Goal: Complete application form

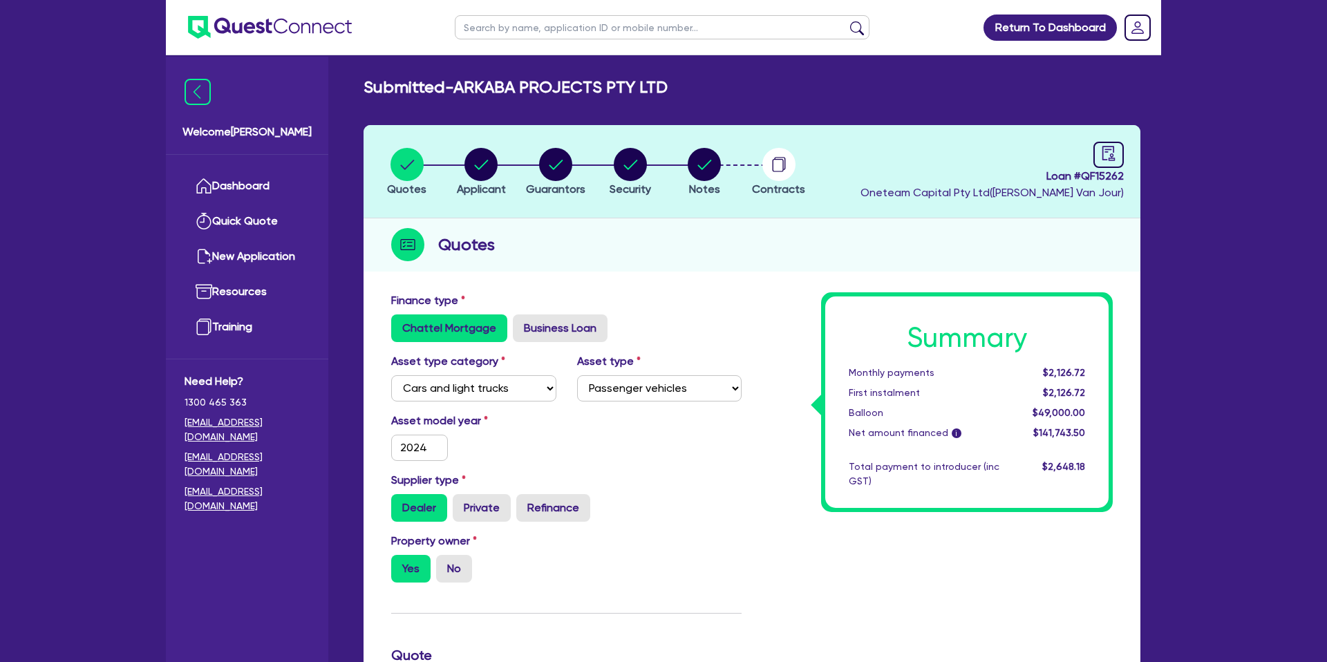
select select "CARS_AND_LIGHT_TRUCKS"
select select "PASSENGER_VEHICLES"
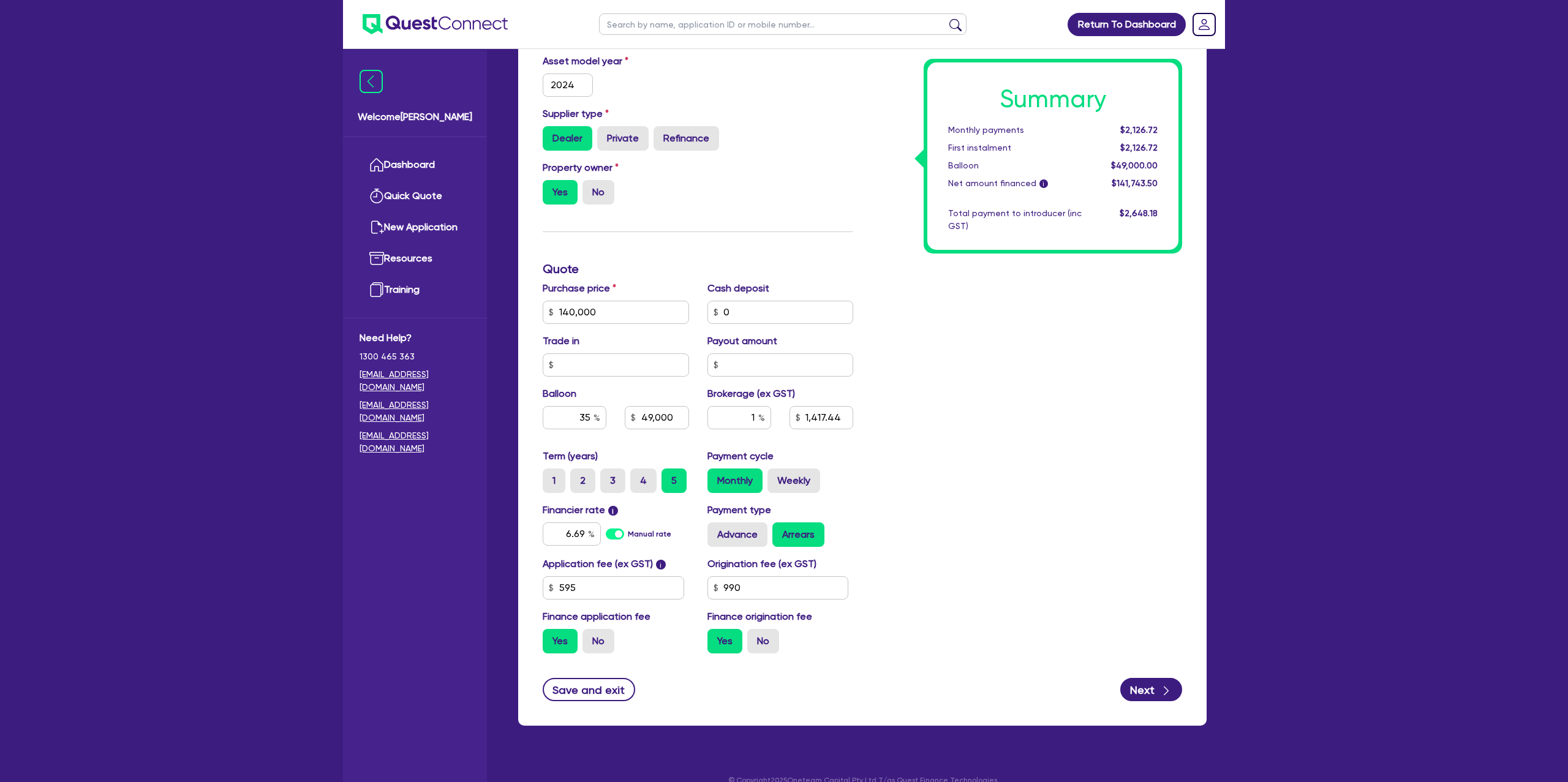
scroll to position [329, 0]
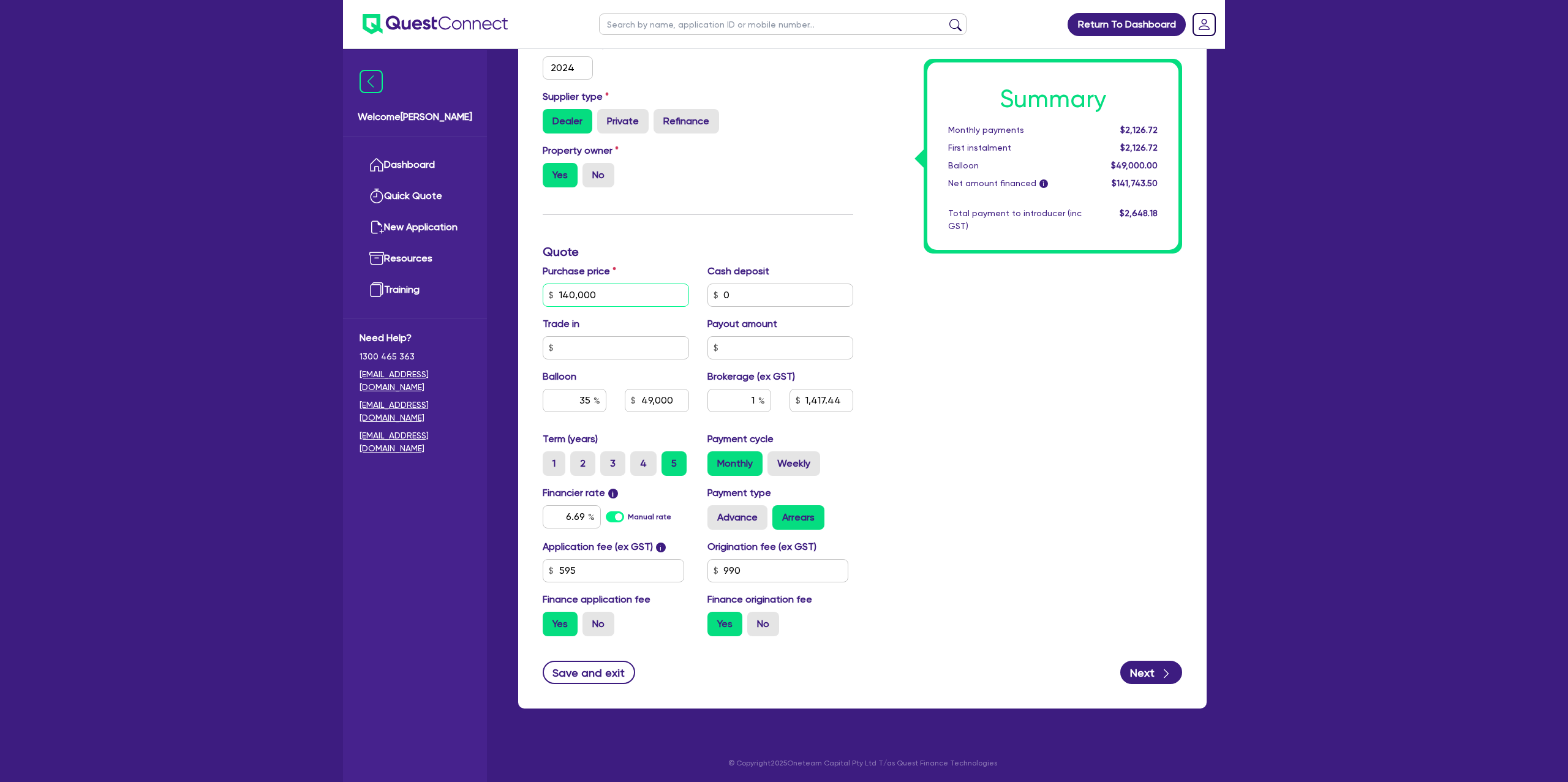
click at [608, 285] on input "140,000" at bounding box center [615, 295] width 146 height 23
drag, startPoint x: 755, startPoint y: 398, endPoint x: 759, endPoint y: 403, distance: 6.4
click at [755, 399] on input "1" at bounding box center [739, 400] width 64 height 23
type input "49,000"
type input "1,417.44"
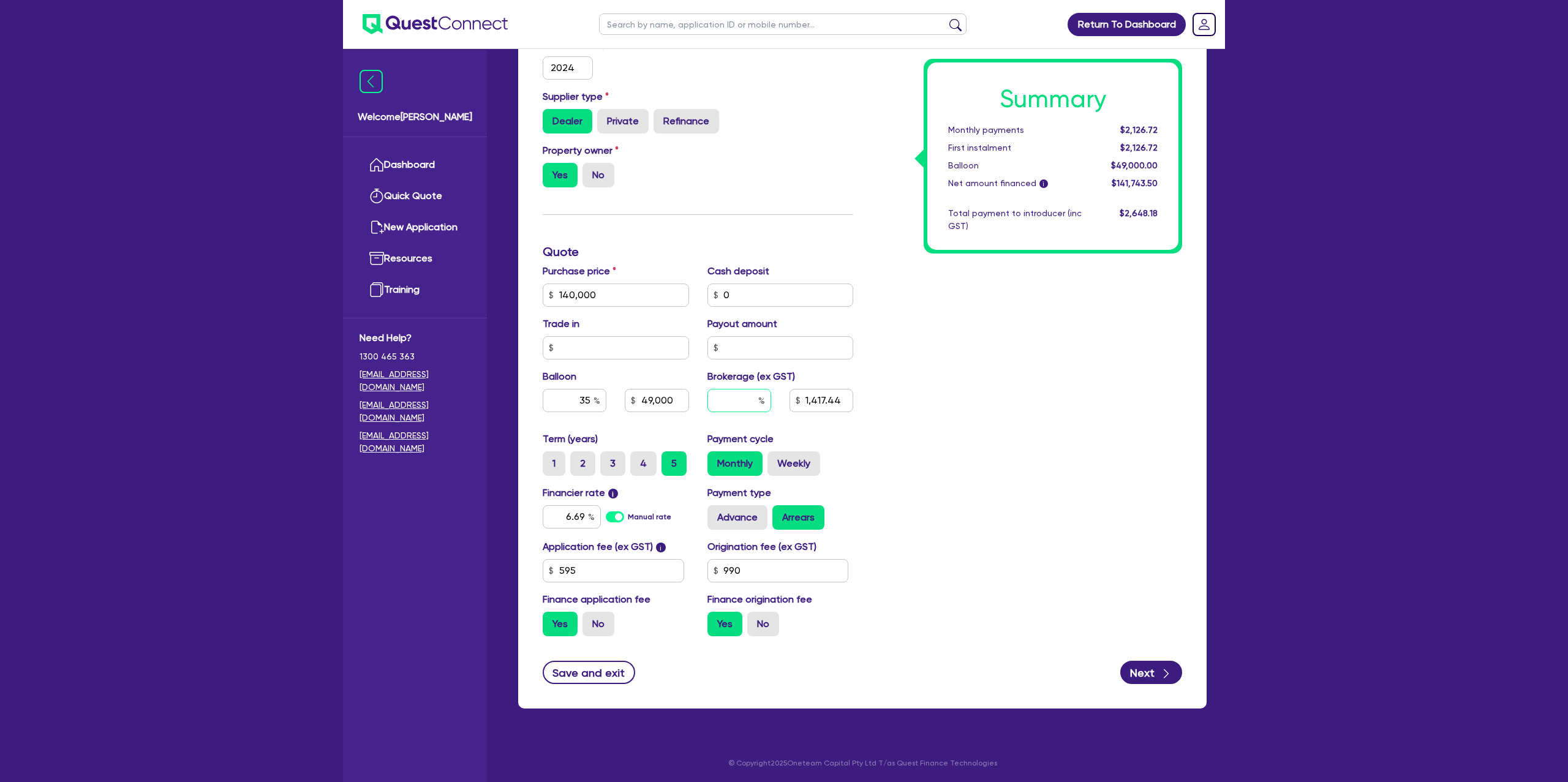
type input "49,000"
type input "0"
type input "49,000"
click at [873, 407] on div "Summary Monthly payments $2,096.08 First instalment $2,096.08 Balloon $49,000.0…" at bounding box center [1026, 288] width 329 height 716
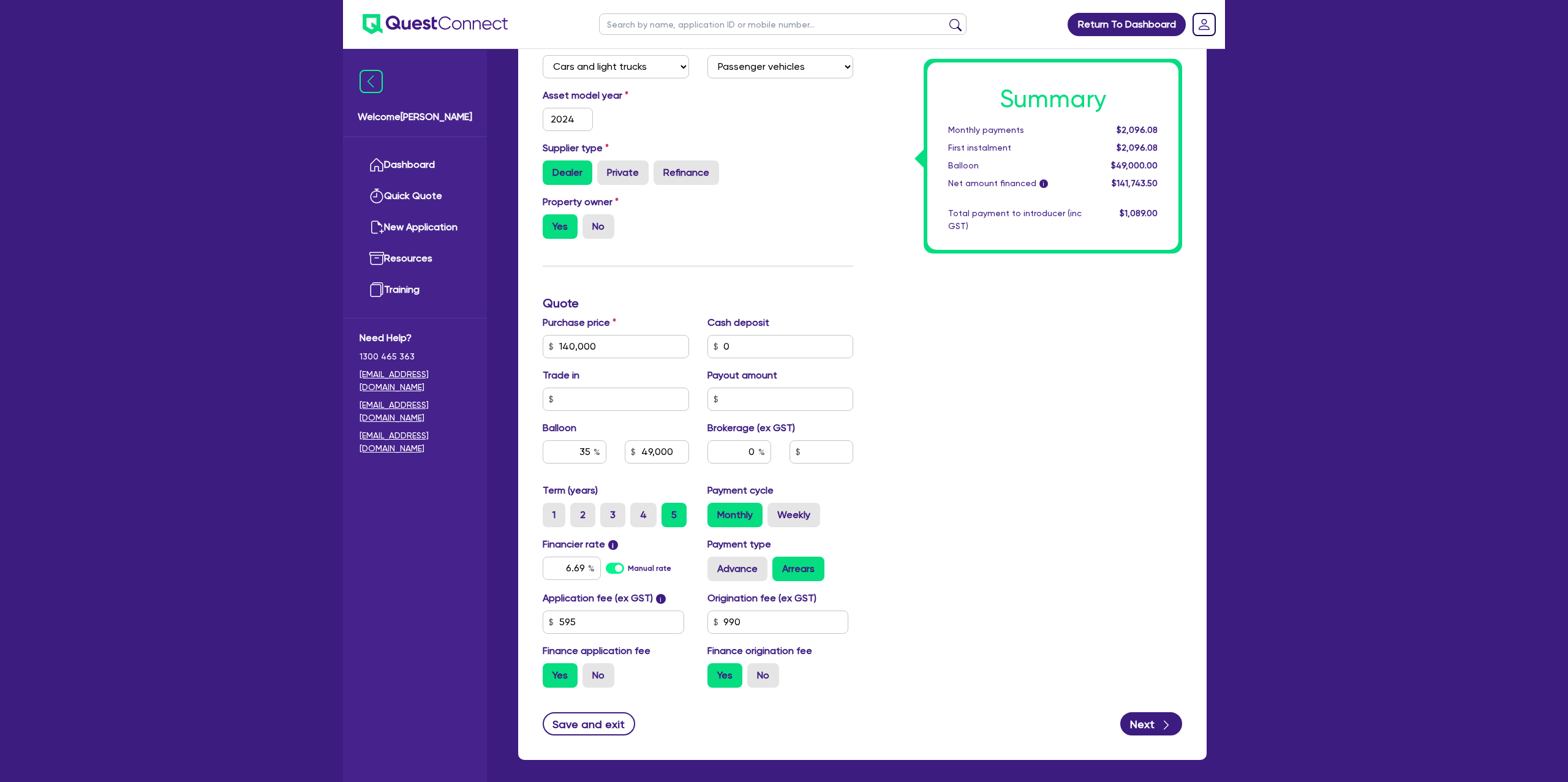
scroll to position [282, 0]
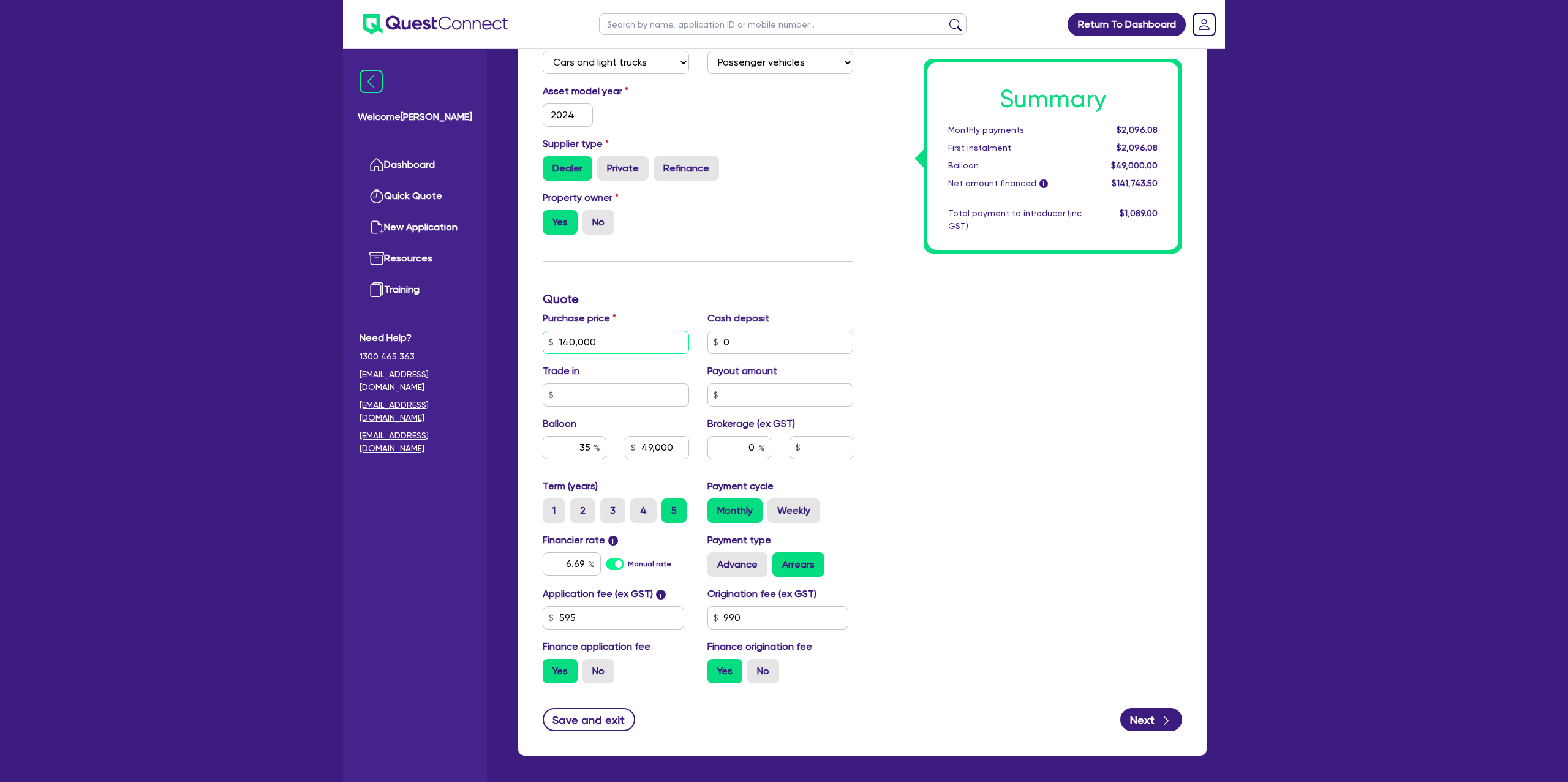
click at [592, 348] on input "140,000" at bounding box center [615, 342] width 146 height 23
click at [602, 345] on input "140,000" at bounding box center [615, 342] width 146 height 23
click at [605, 351] on input "140,000" at bounding box center [615, 342] width 146 height 23
type input "1"
type input "120,000"
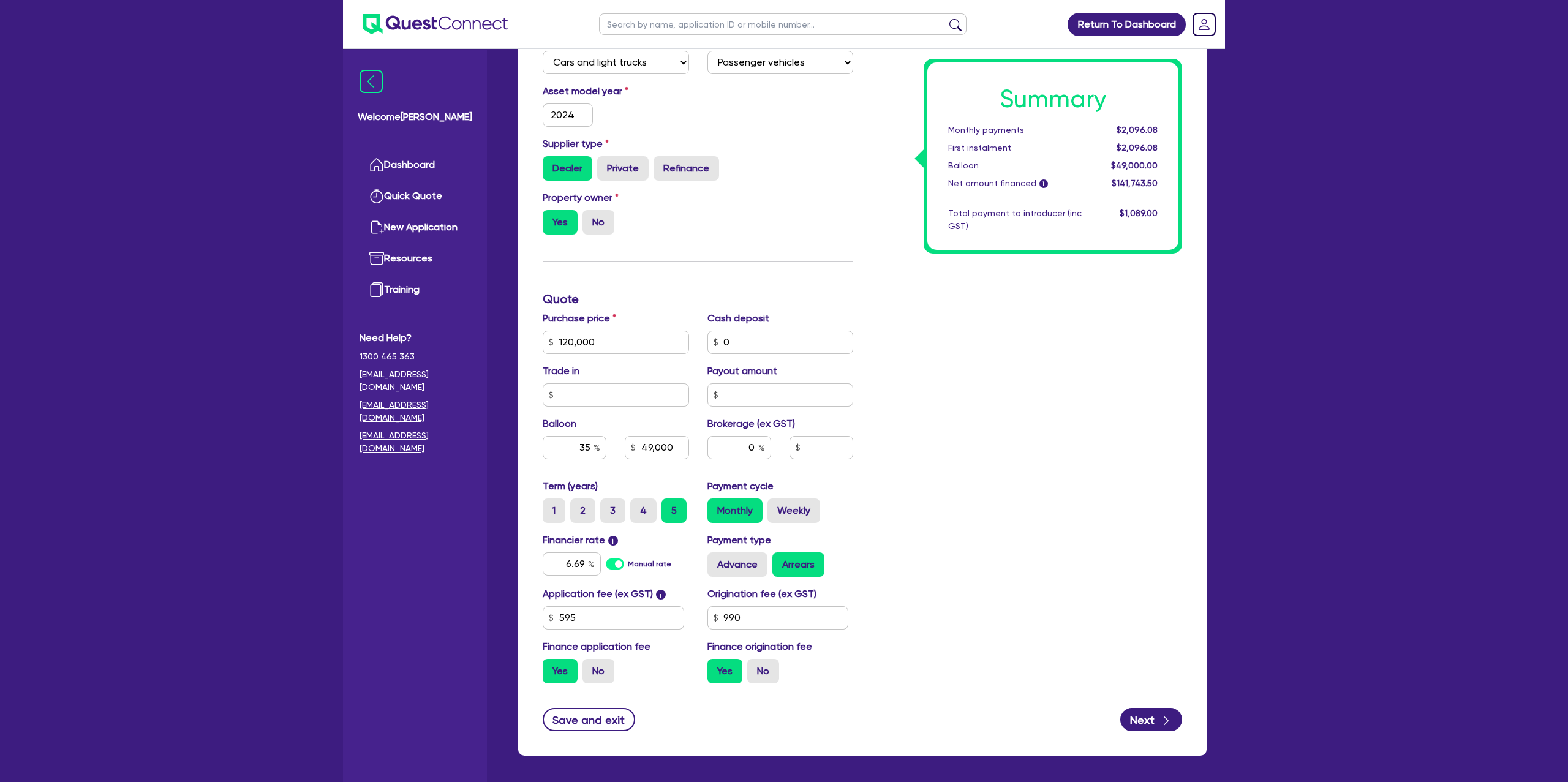
click at [1145, 298] on div "Summary Monthly payments $2,096.08 First instalment $2,096.08 Balloon $49,000.0…" at bounding box center [1026, 335] width 329 height 716
type input "42,000"
click at [592, 441] on input "35" at bounding box center [574, 447] width 64 height 23
type input "3"
type input "40"
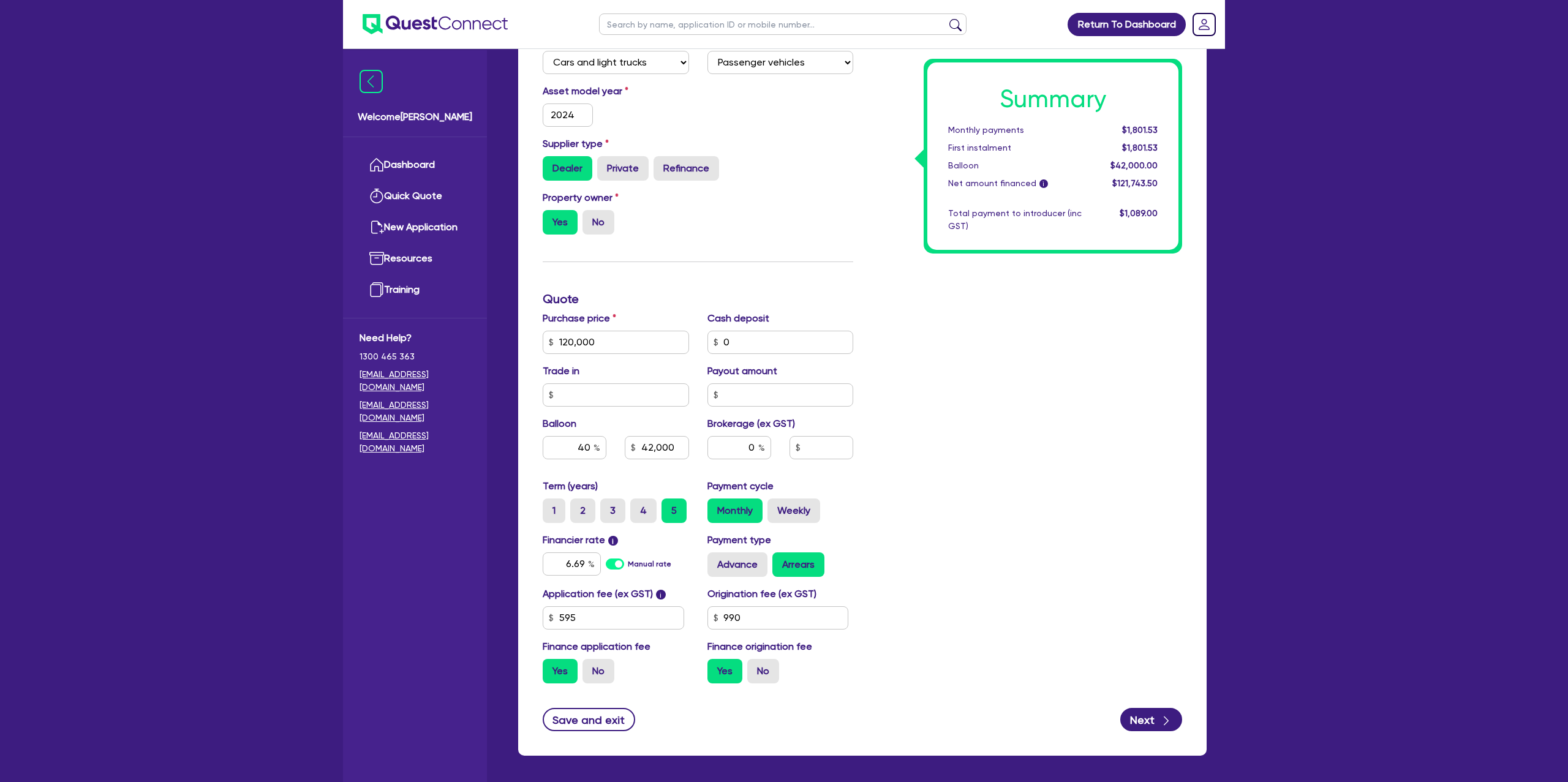
type input "48,000"
click at [1025, 394] on div "Summary Monthly payments $1,801.53 First instalment $1,801.53 Balloon $42,000.0…" at bounding box center [1026, 335] width 329 height 716
click at [1018, 396] on div "Summary Monthly payments $1,717.05 First instalment $1,717.05 Balloon $48,000.0…" at bounding box center [1026, 335] width 329 height 716
click at [729, 569] on label "Advance" at bounding box center [737, 565] width 60 height 25
click at [715, 561] on input "Advance" at bounding box center [710, 556] width 8 height 8
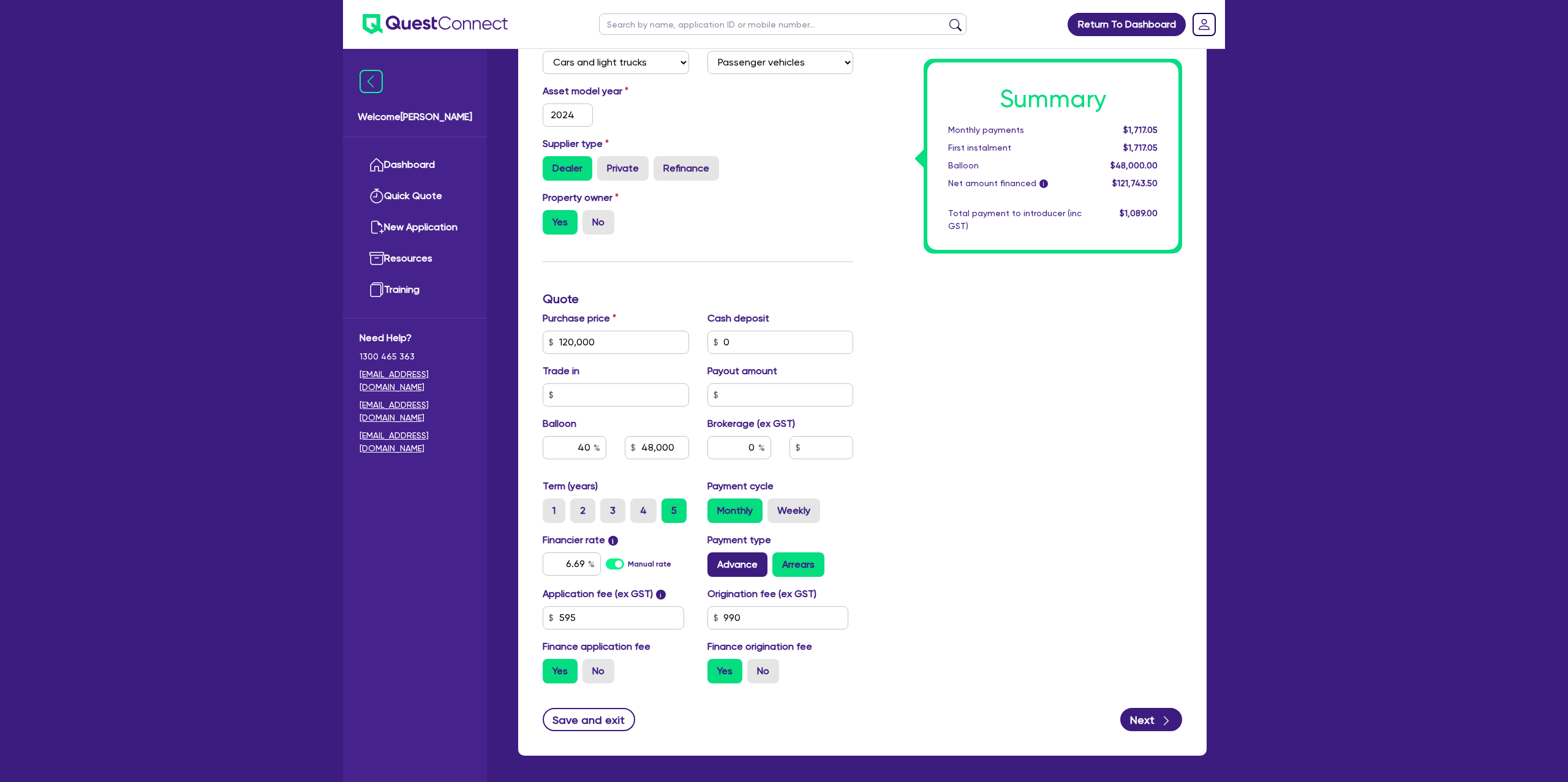
radio input "true"
type input "48,000"
click at [751, 586] on input "990" at bounding box center [778, 617] width 142 height 23
drag, startPoint x: 1176, startPoint y: 489, endPoint x: 1078, endPoint y: 209, distance: 296.7
click at [1176, 480] on div "Summary Monthly payments $1,707.53 First instalment $1,707.53 Balloon $48,000.0…" at bounding box center [1026, 335] width 329 height 716
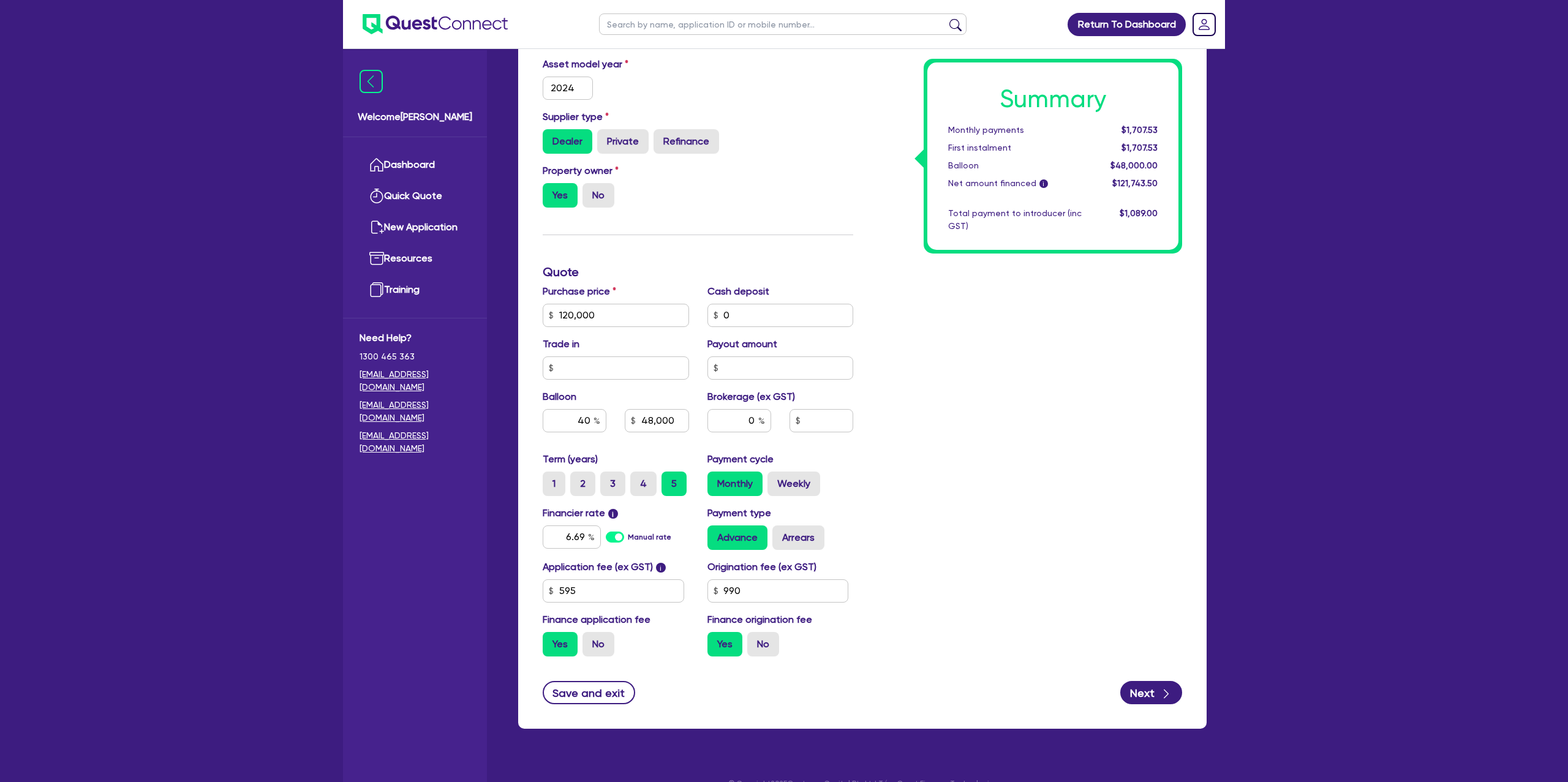
scroll to position [329, 0]
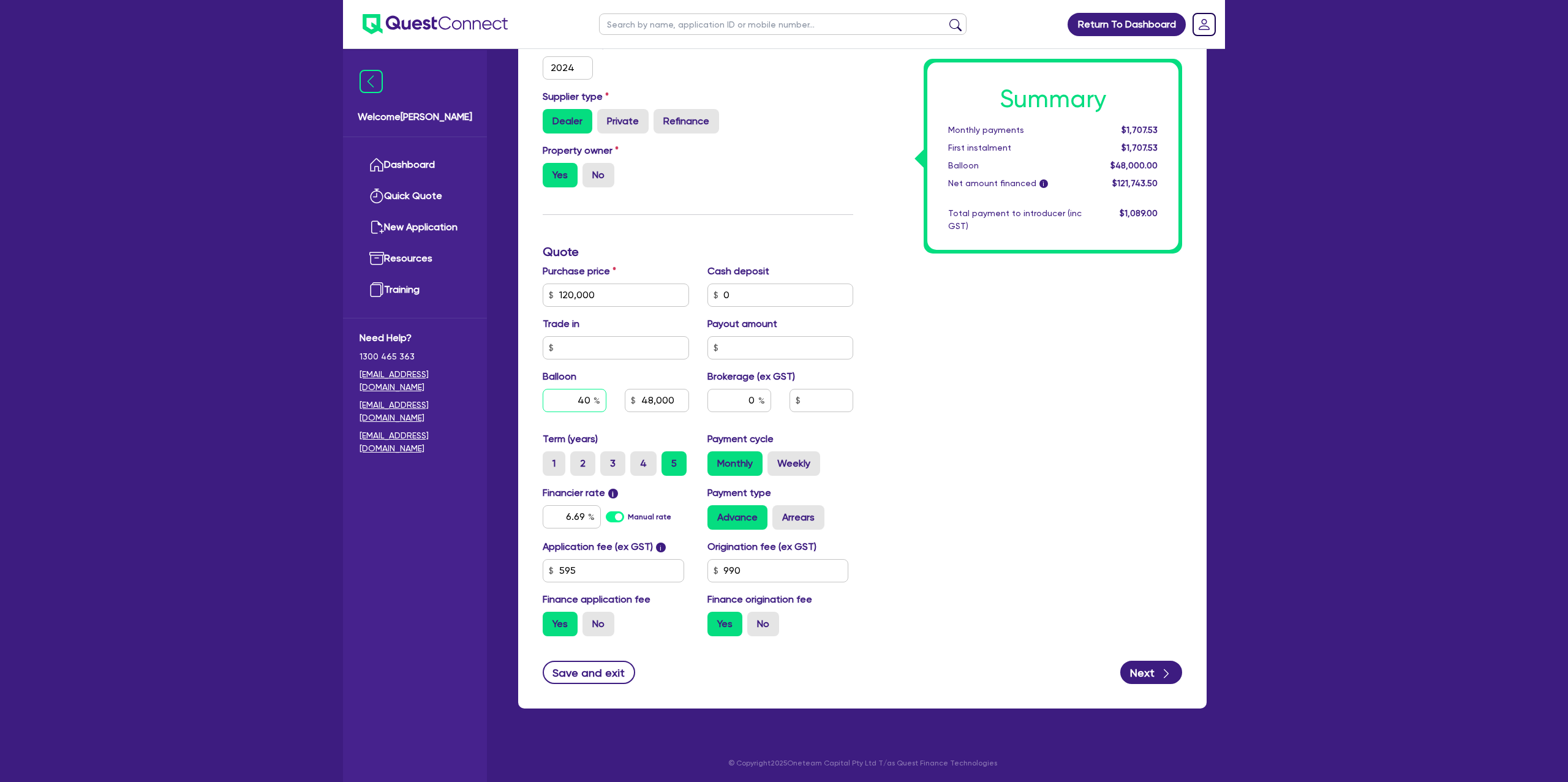
click at [596, 401] on div "40" at bounding box center [574, 400] width 64 height 23
click at [708, 221] on div "Finance type Chattel Mortgage Business Loan Asset type category Select Cars and…" at bounding box center [697, 288] width 329 height 716
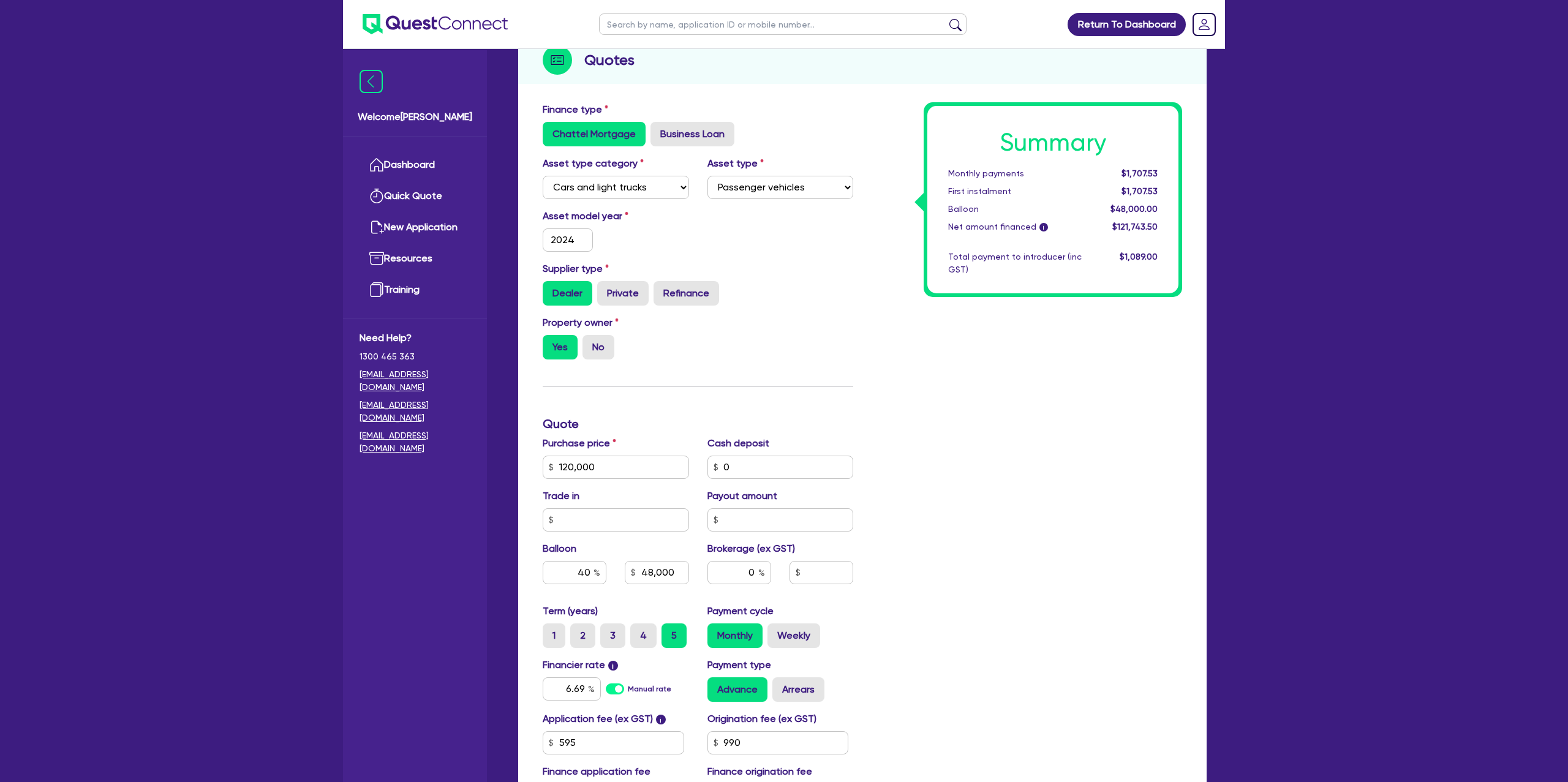
scroll to position [0, 0]
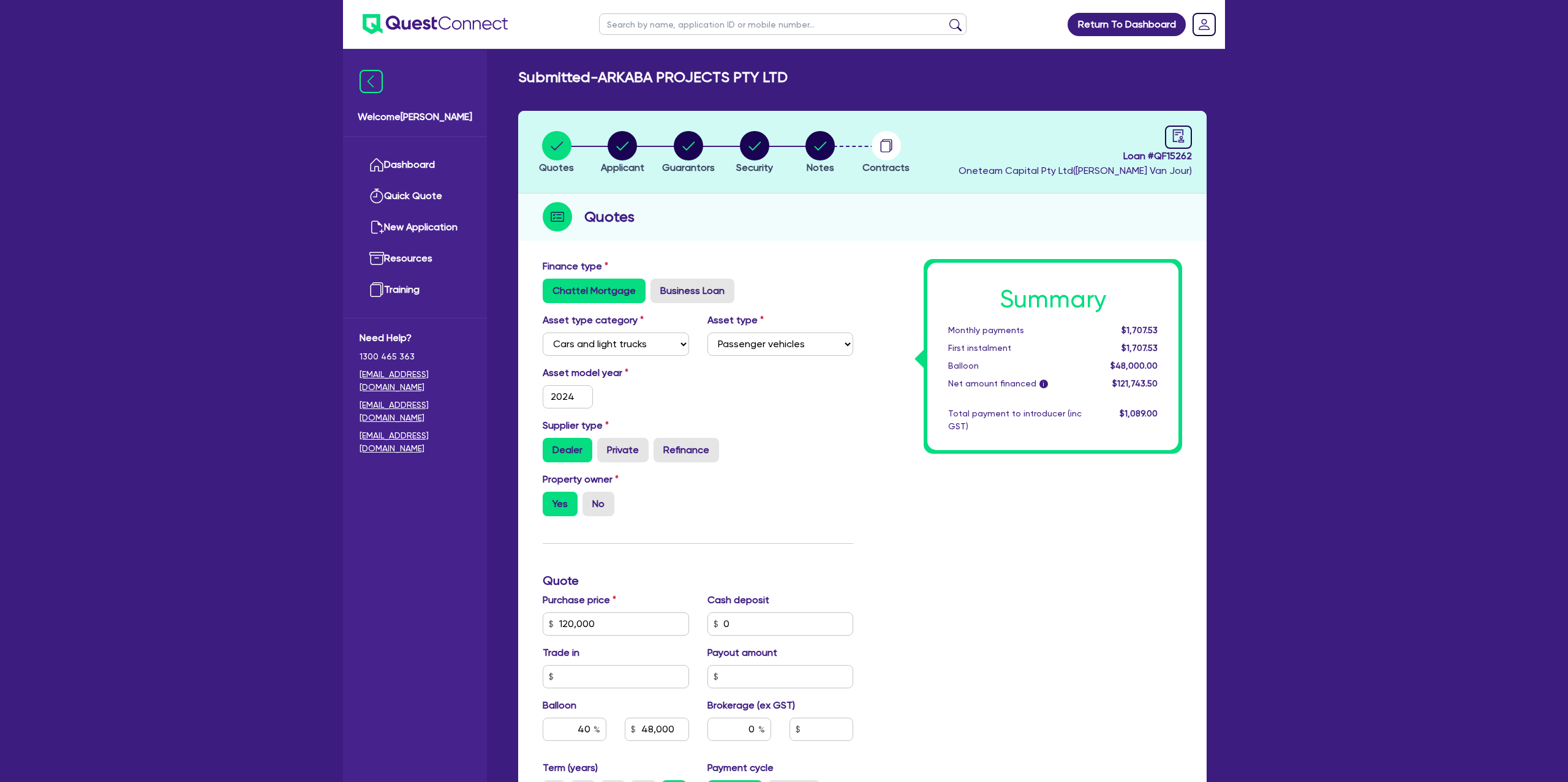
click at [838, 265] on div "Finance type Chattel Mortgage Business Loan" at bounding box center [697, 281] width 329 height 44
click at [429, 162] on link "Dashboard" at bounding box center [415, 165] width 111 height 31
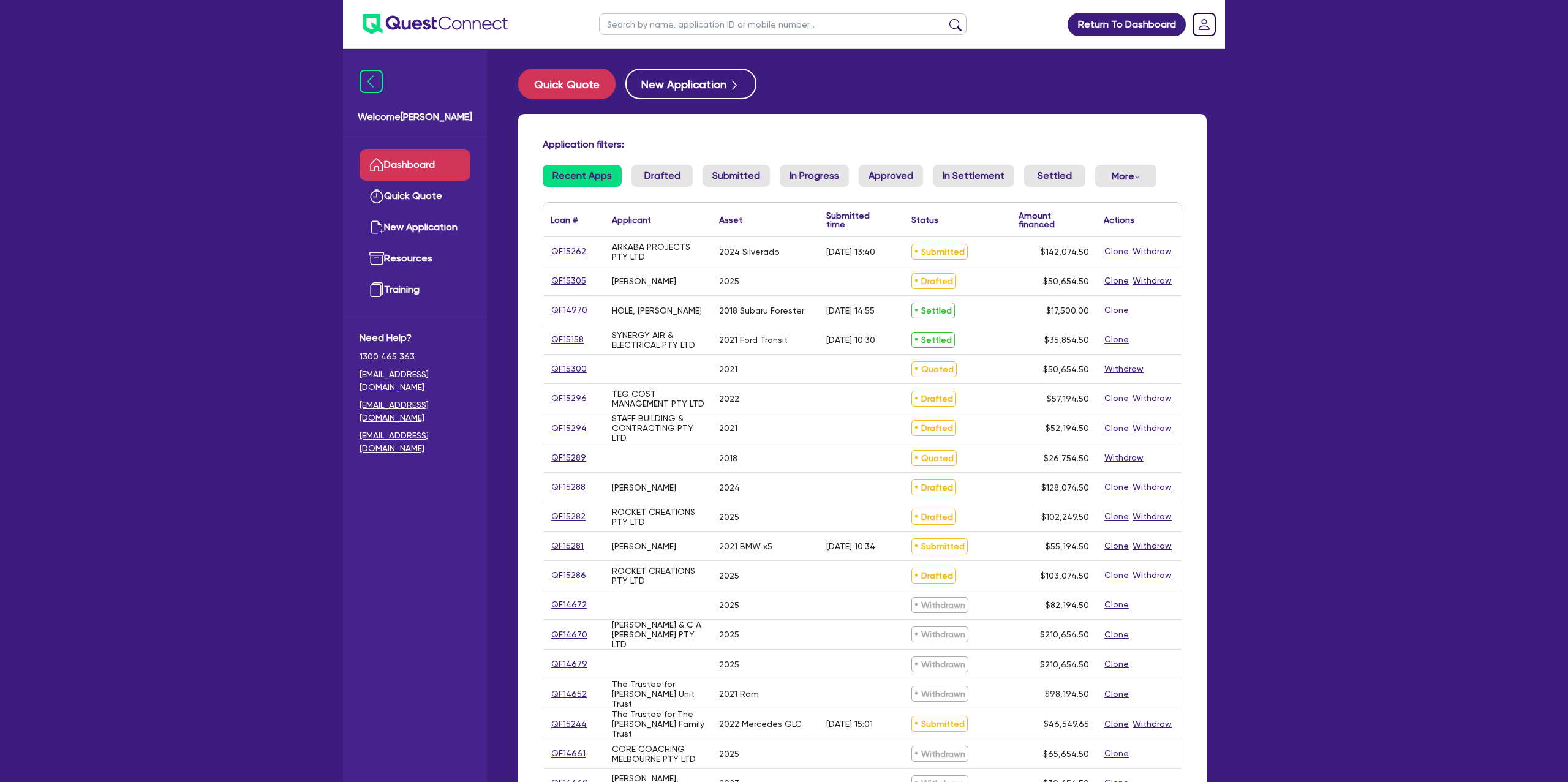
click at [631, 33] on input "text" at bounding box center [782, 24] width 368 height 21
type input "[PERSON_NAME]"
click at [945, 19] on button "submit" at bounding box center [955, 27] width 19 height 17
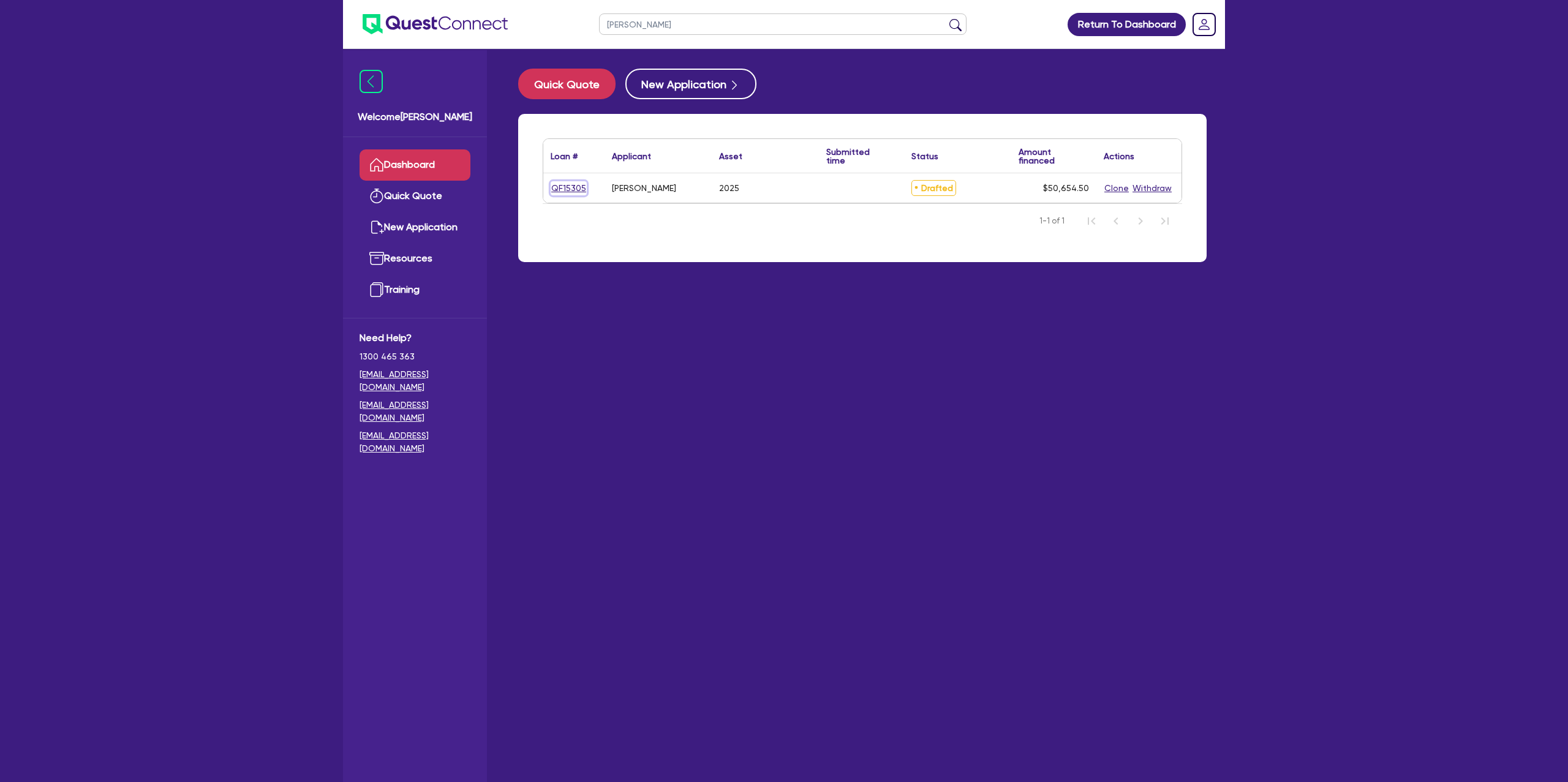
click at [581, 188] on link "QF15305" at bounding box center [568, 189] width 36 height 14
select select "CARS_AND_LIGHT_TRUCKS"
select select "PASSENGER_VEHICLES"
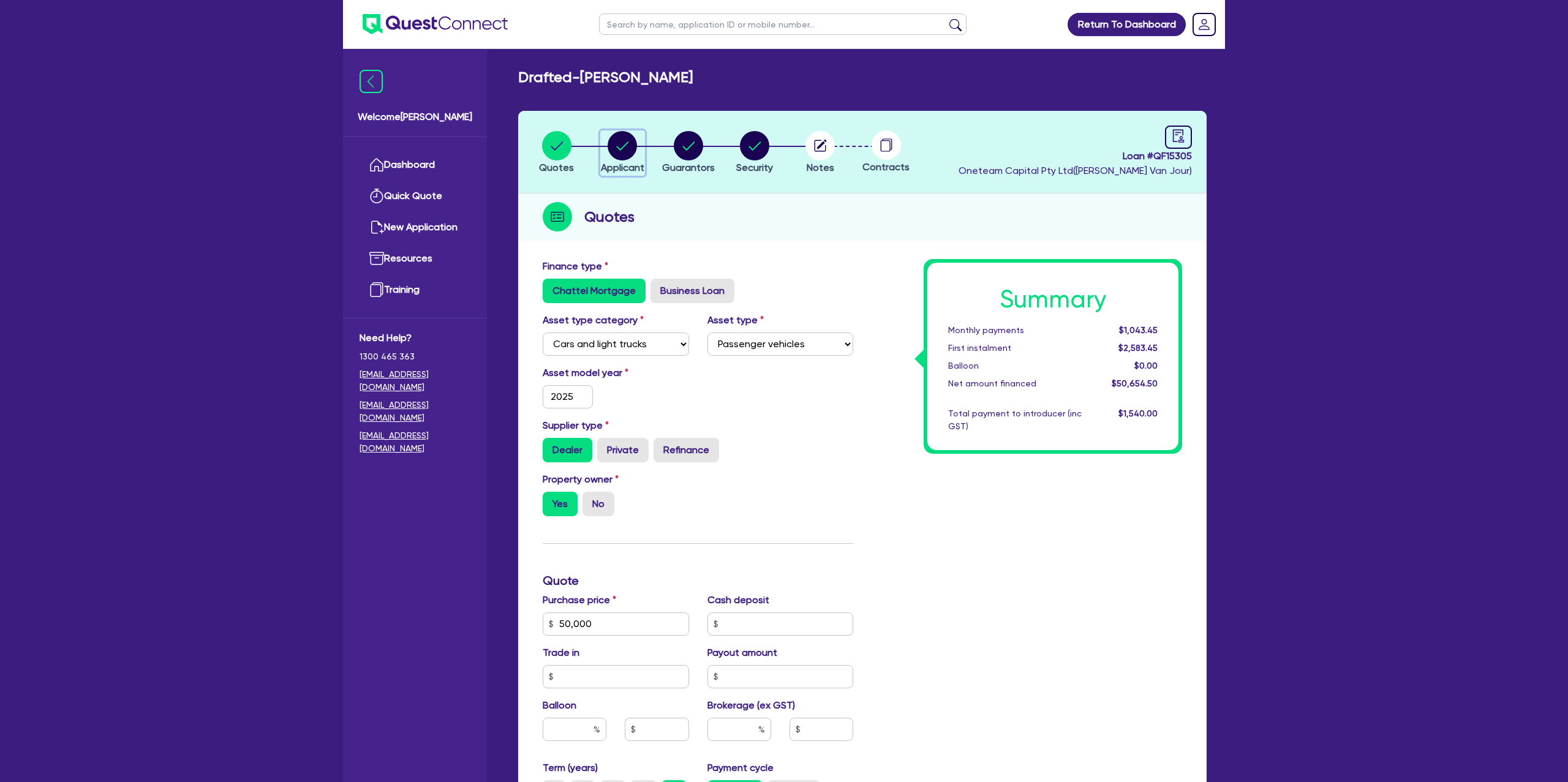
click at [609, 148] on circle "button" at bounding box center [622, 145] width 29 height 29
select select "SOLE_TRADER"
select select "BUILDING_CONSTRUCTION"
select select "TRADES_SERVICES_CONSUMERS"
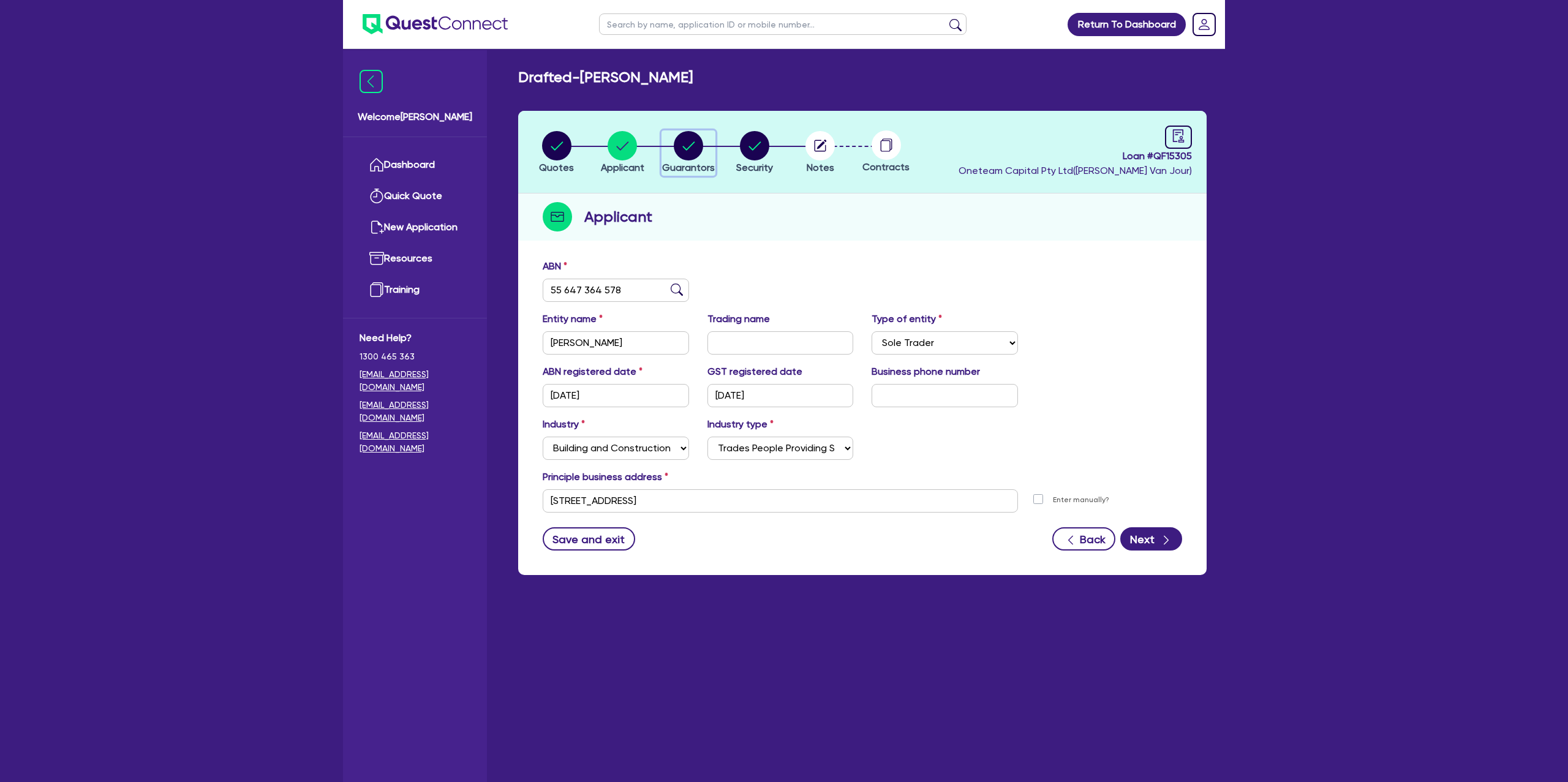
click at [693, 148] on circle "button" at bounding box center [687, 145] width 29 height 29
select select "MRS"
select select "[GEOGRAPHIC_DATA]"
select select "DE_FACTO"
select select "CASH"
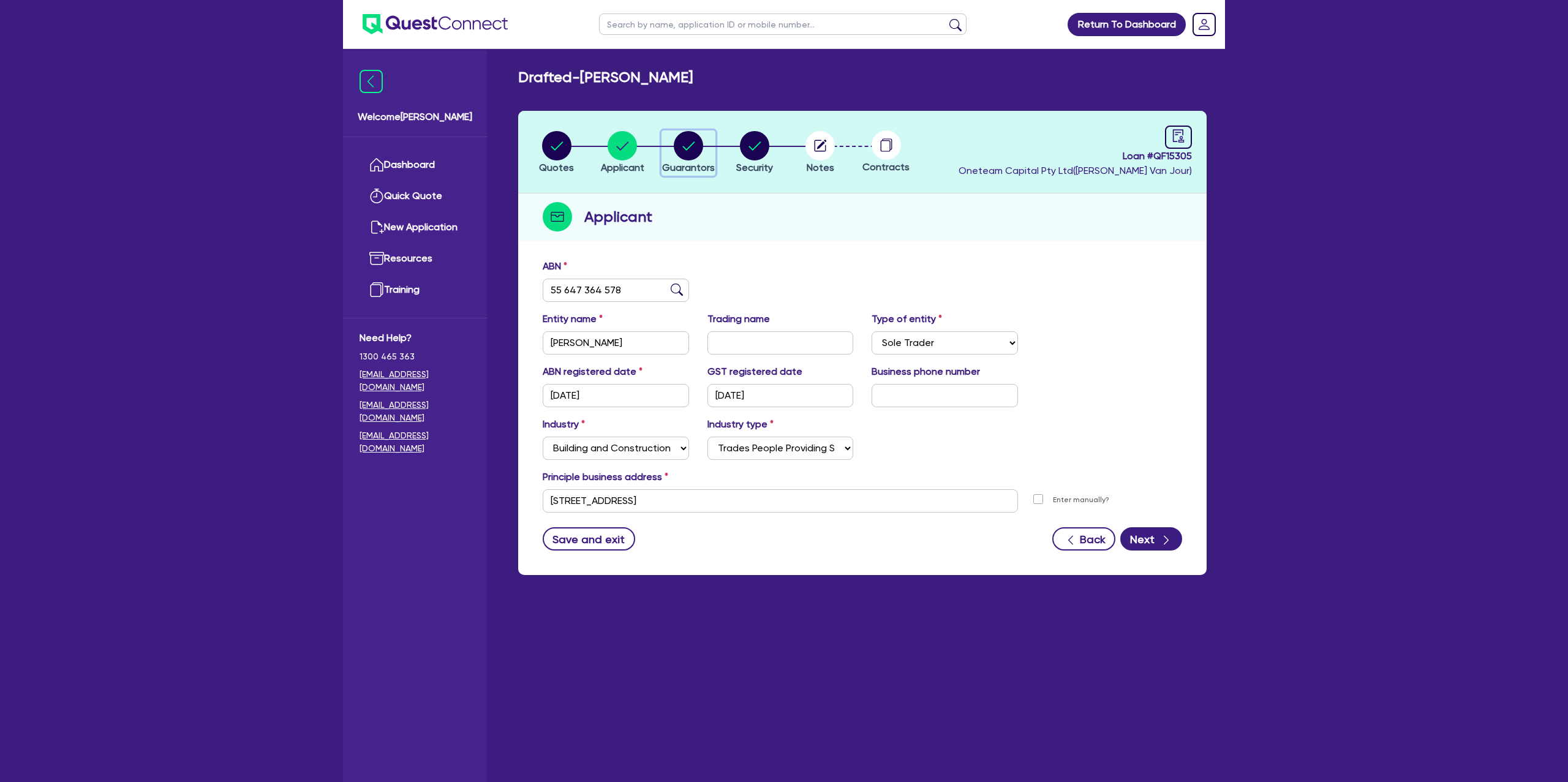
select select "VEHICLE"
select select "PROPERTY"
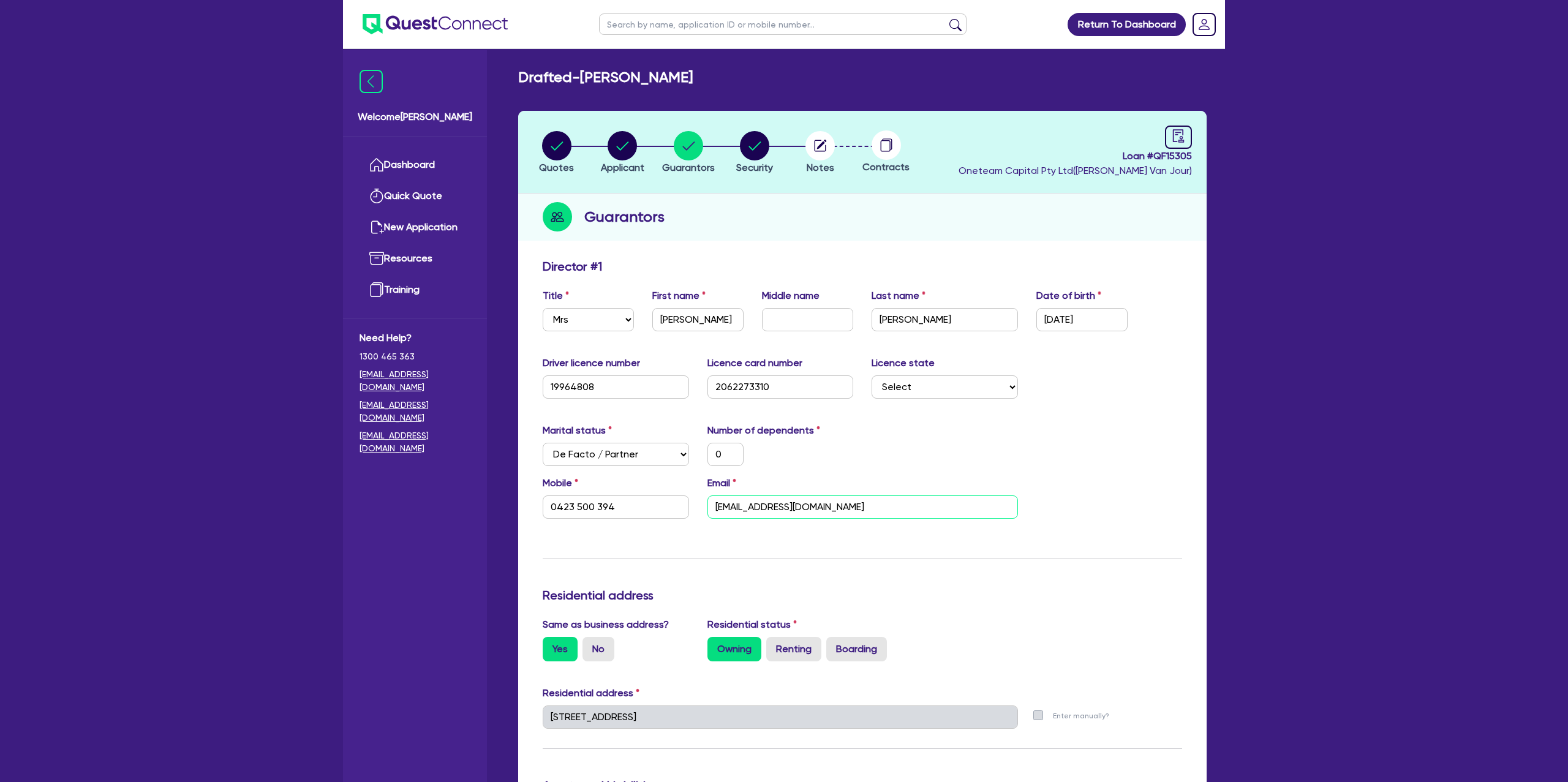
click at [747, 501] on input "[EMAIL_ADDRESS][DOMAIN_NAME]" at bounding box center [862, 507] width 310 height 23
click at [384, 156] on link "Dashboard" at bounding box center [415, 165] width 111 height 31
